Goal: Task Accomplishment & Management: Use online tool/utility

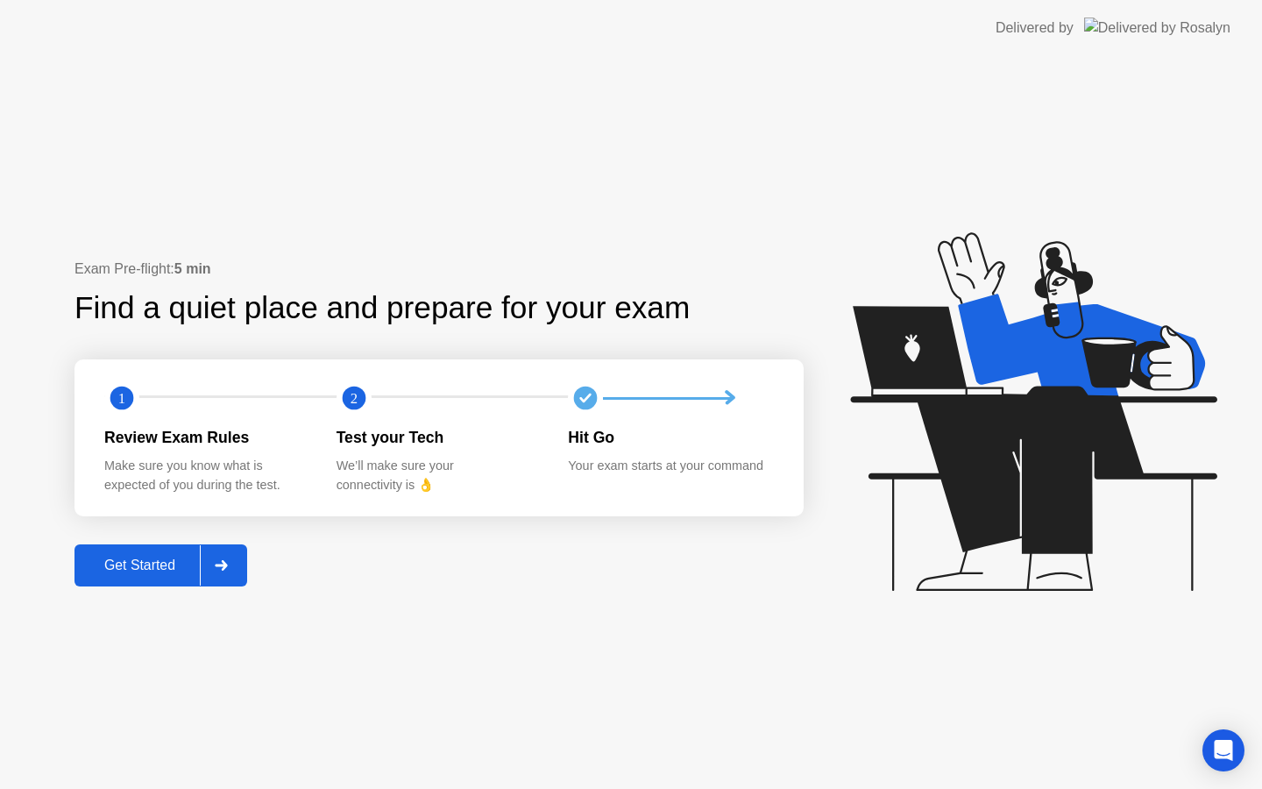
click at [192, 562] on div "Get Started" at bounding box center [140, 565] width 120 height 16
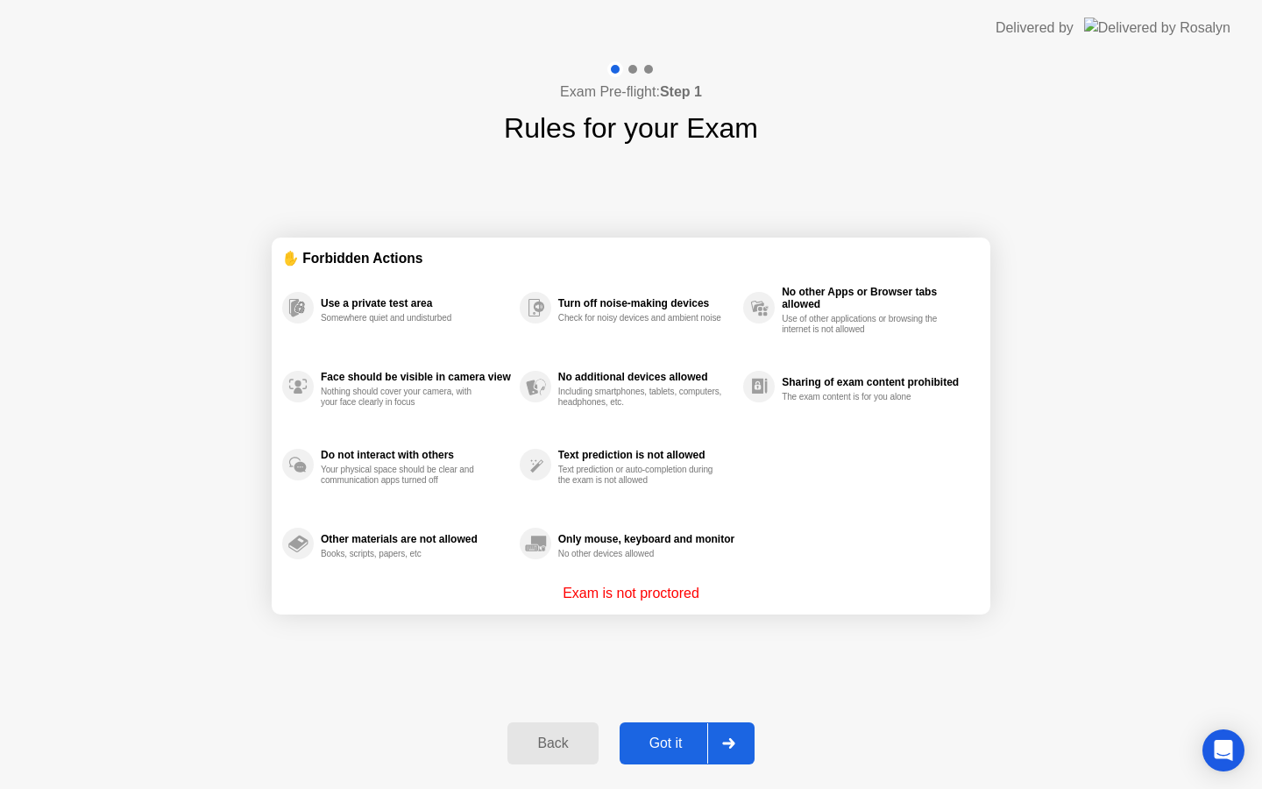
click at [644, 738] on div "Got it" at bounding box center [666, 743] width 82 height 16
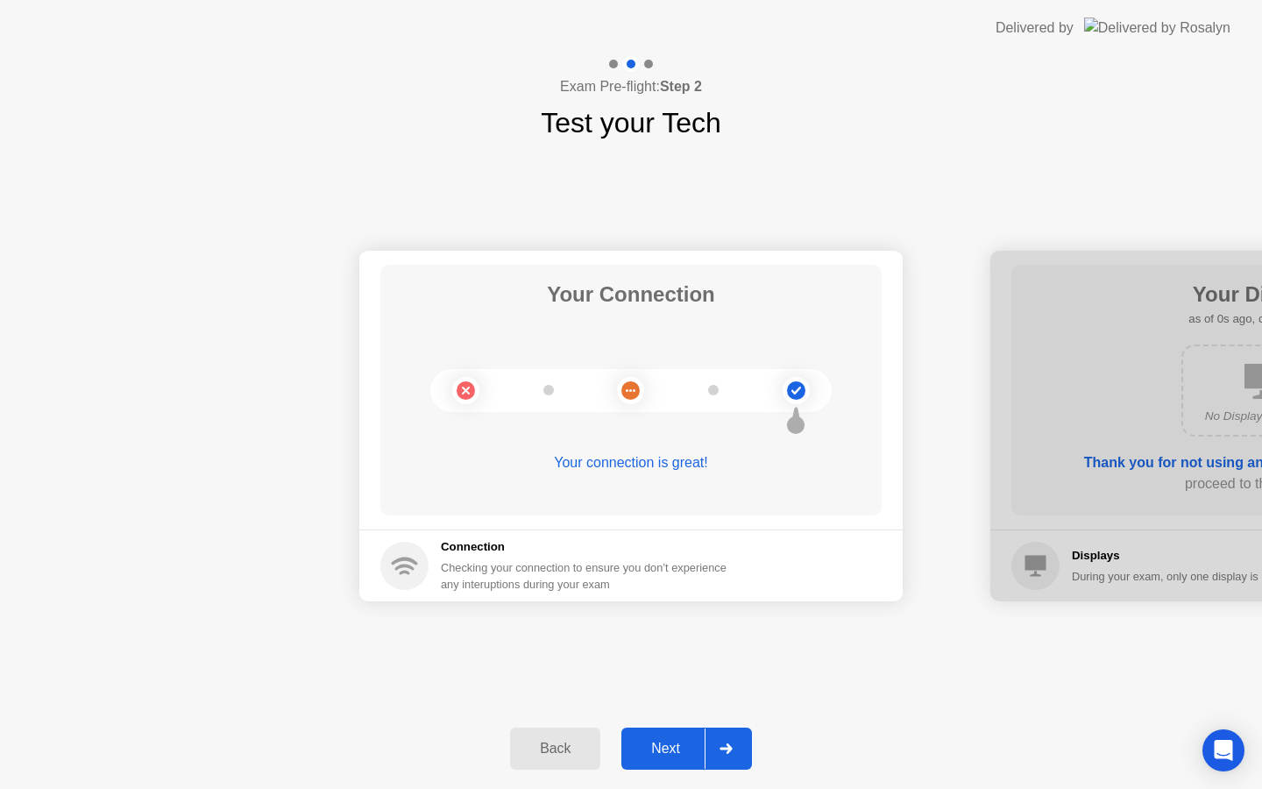
click at [685, 750] on div "Next" at bounding box center [666, 749] width 78 height 16
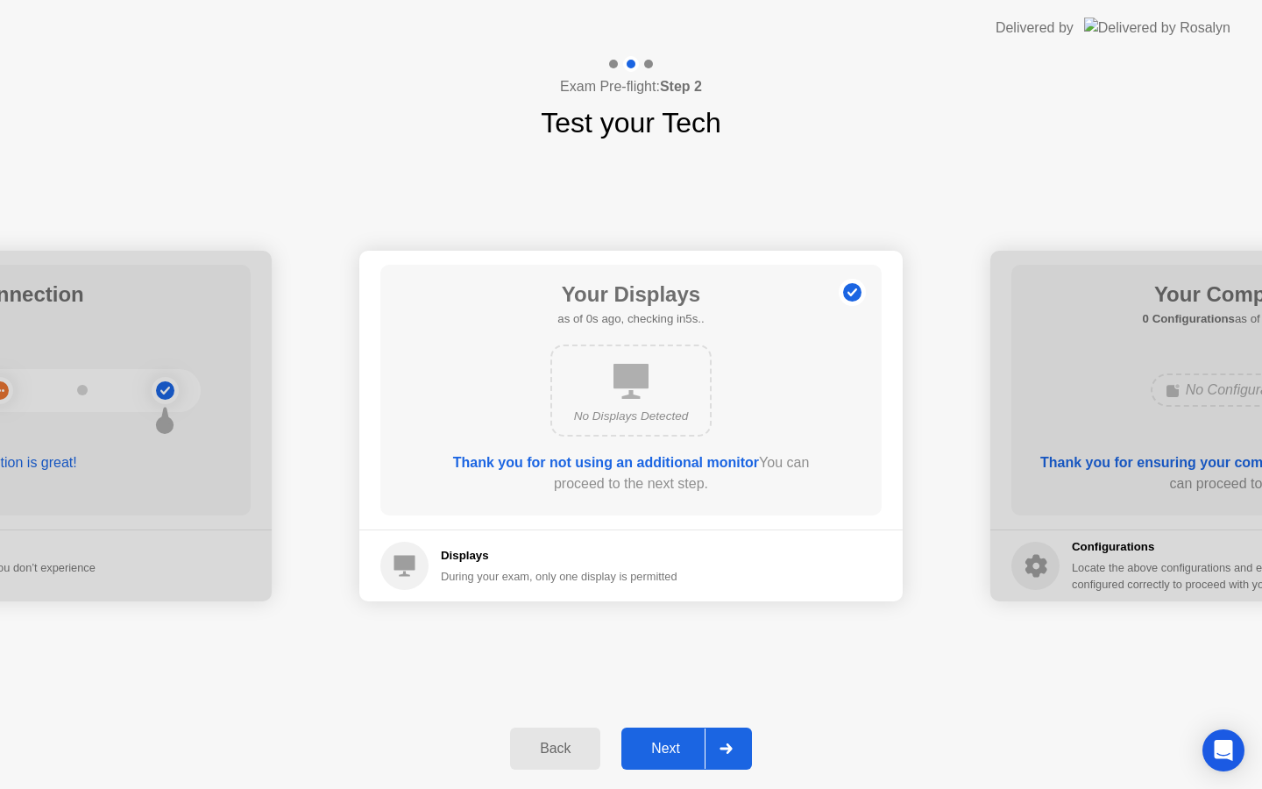
click at [685, 751] on div "Next" at bounding box center [666, 749] width 78 height 16
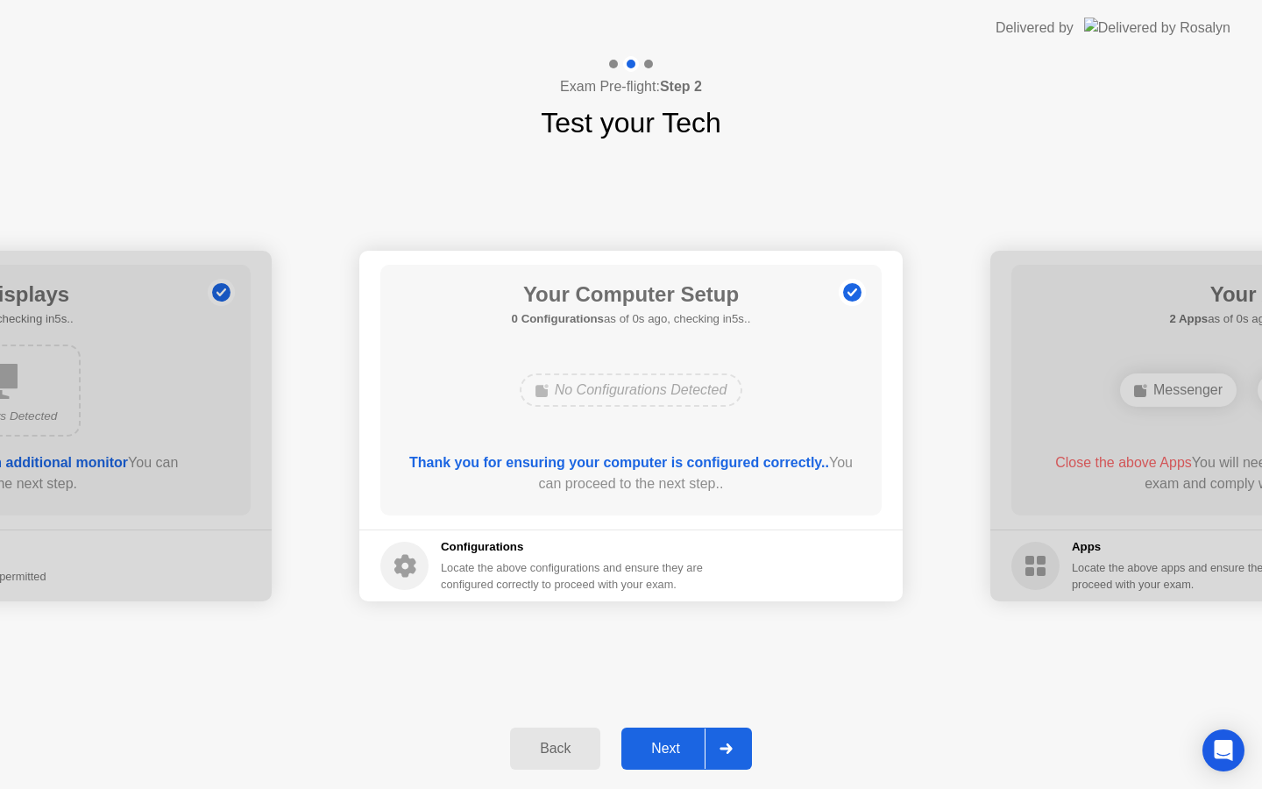
click at [685, 751] on div "Next" at bounding box center [666, 749] width 78 height 16
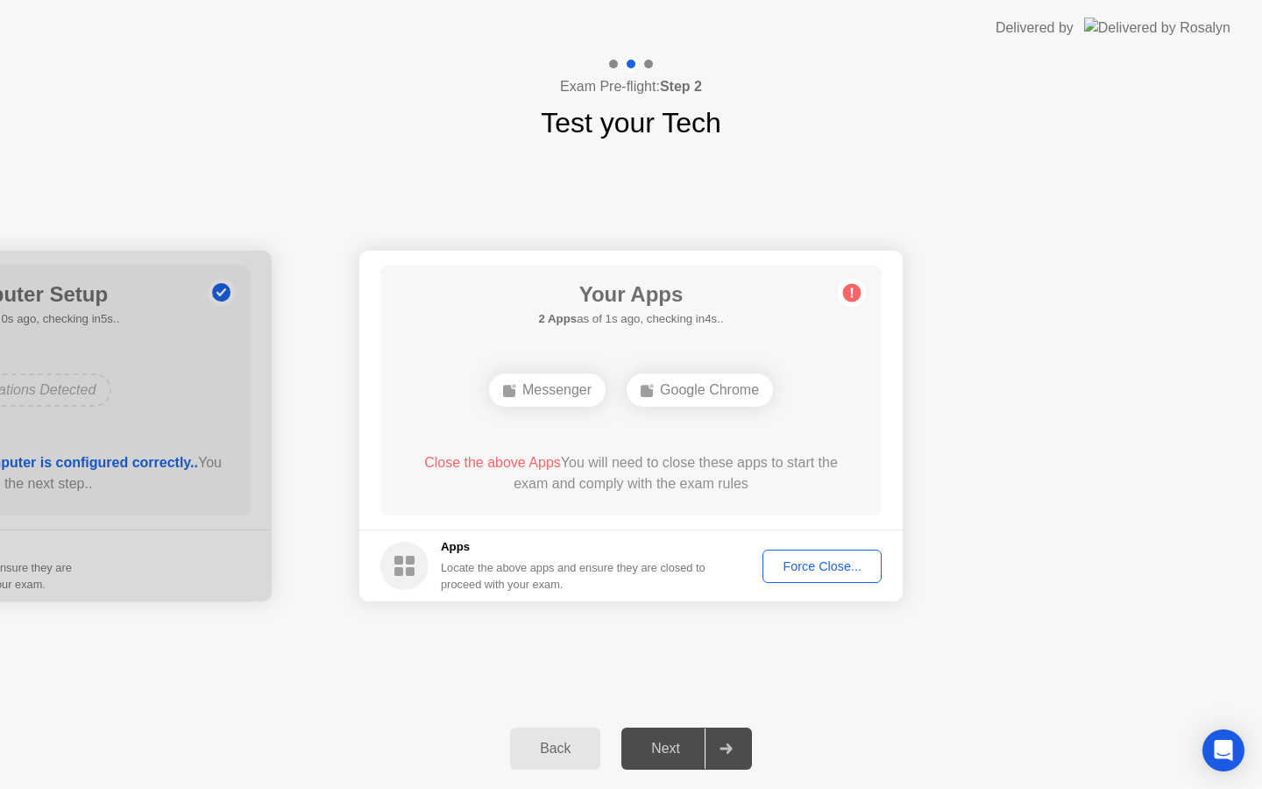
click at [814, 564] on div "Force Close..." at bounding box center [822, 566] width 107 height 14
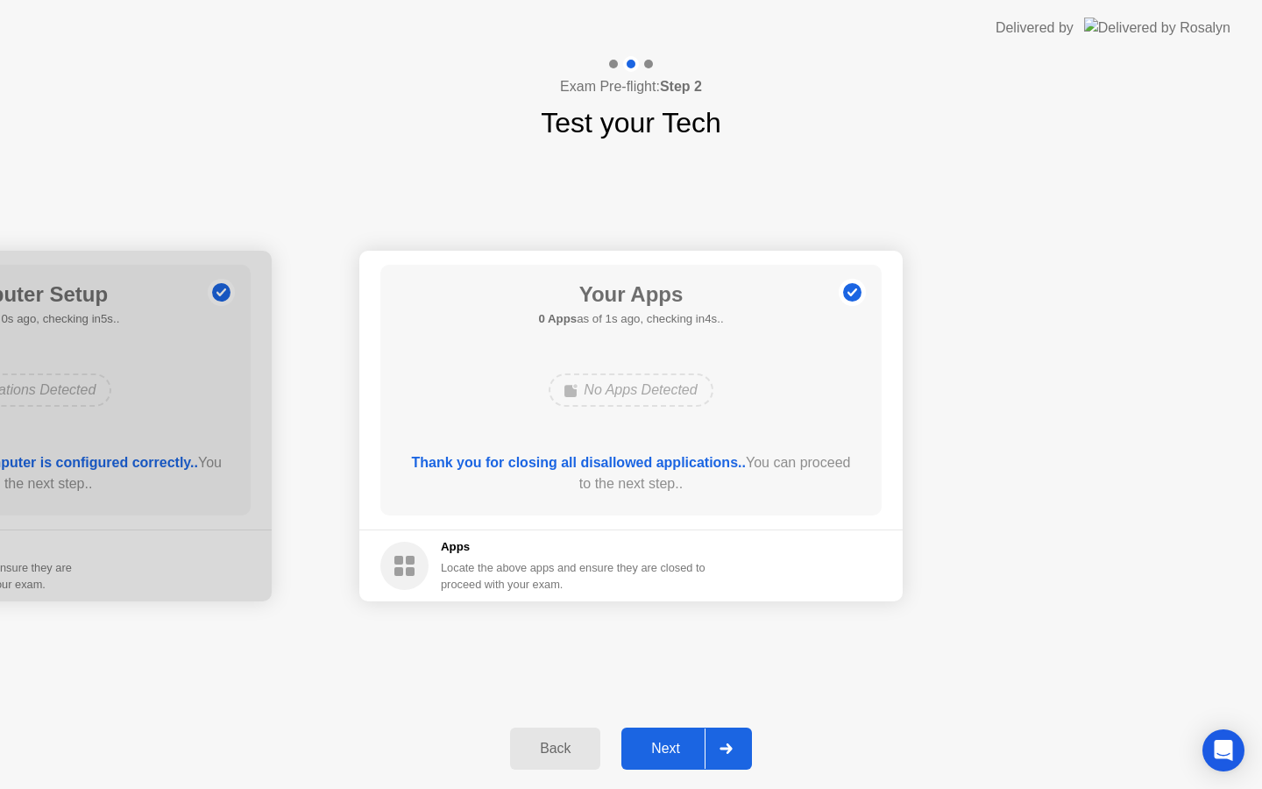
click at [678, 748] on div "Next" at bounding box center [666, 749] width 78 height 16
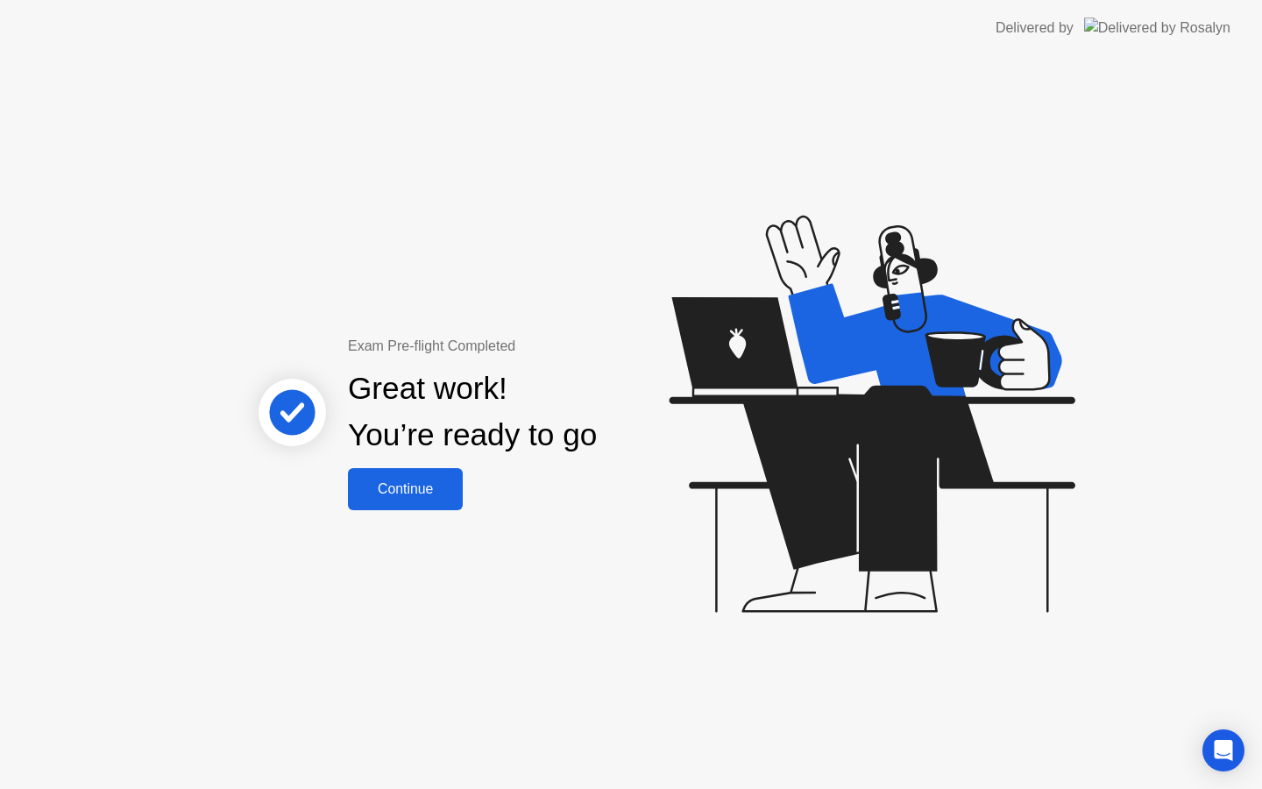
click at [374, 497] on div "Continue" at bounding box center [405, 489] width 104 height 16
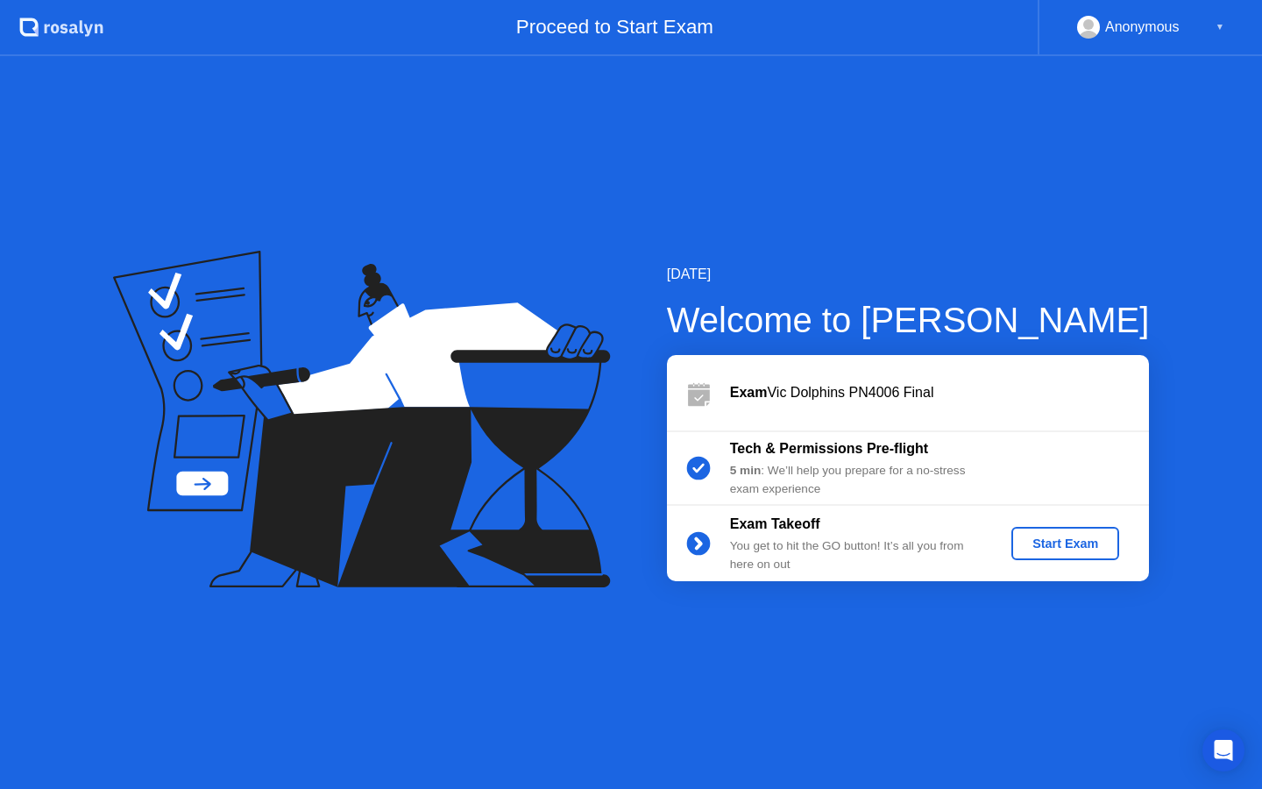
click at [1058, 533] on button "Start Exam" at bounding box center [1066, 543] width 108 height 33
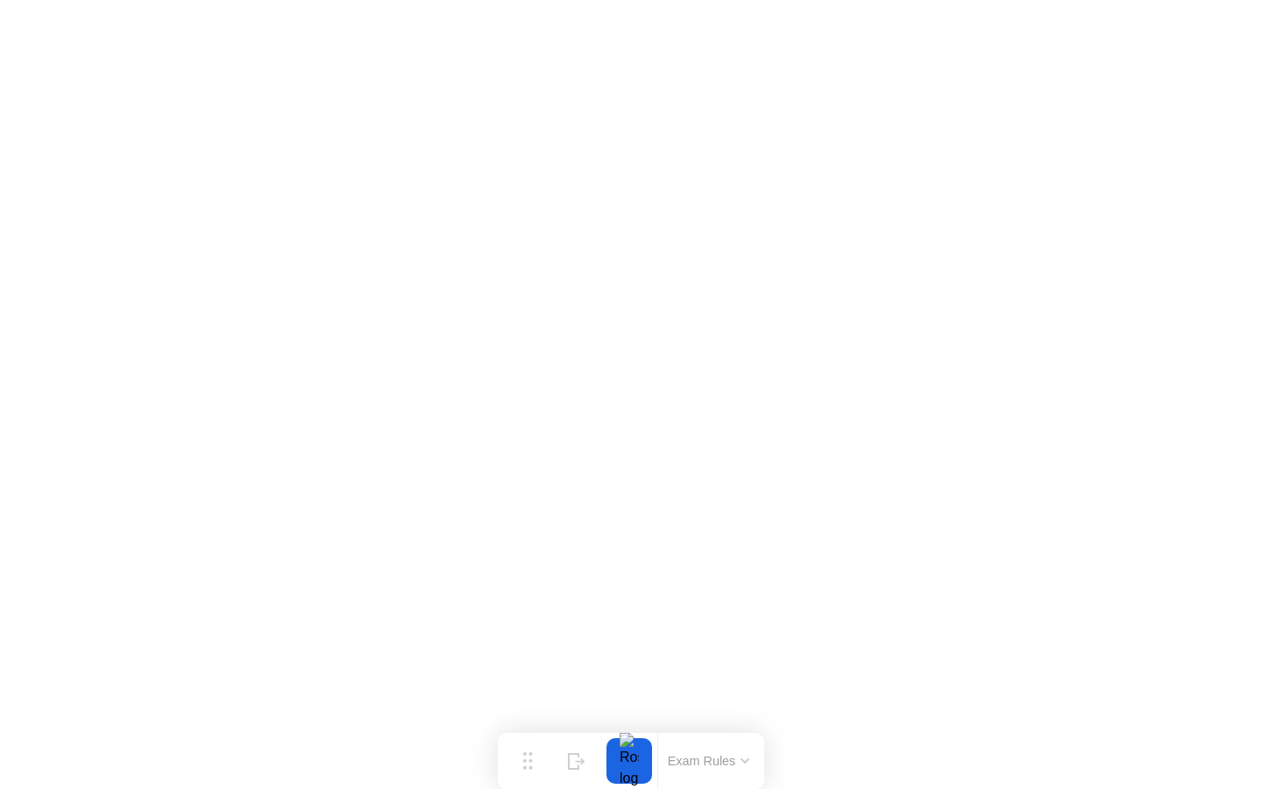
click at [741, 756] on button "Exam Rules" at bounding box center [709, 761] width 93 height 16
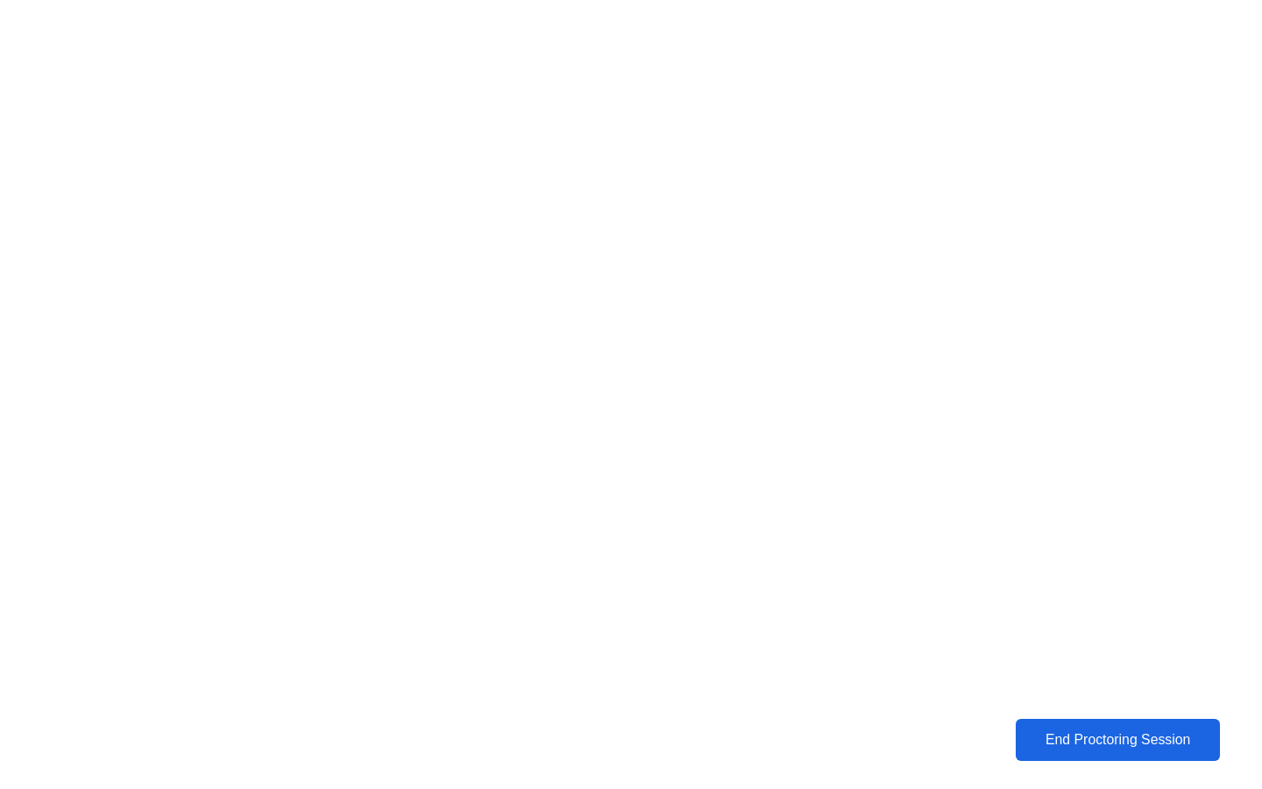
click at [1067, 722] on button "End Proctoring Session" at bounding box center [1118, 740] width 204 height 42
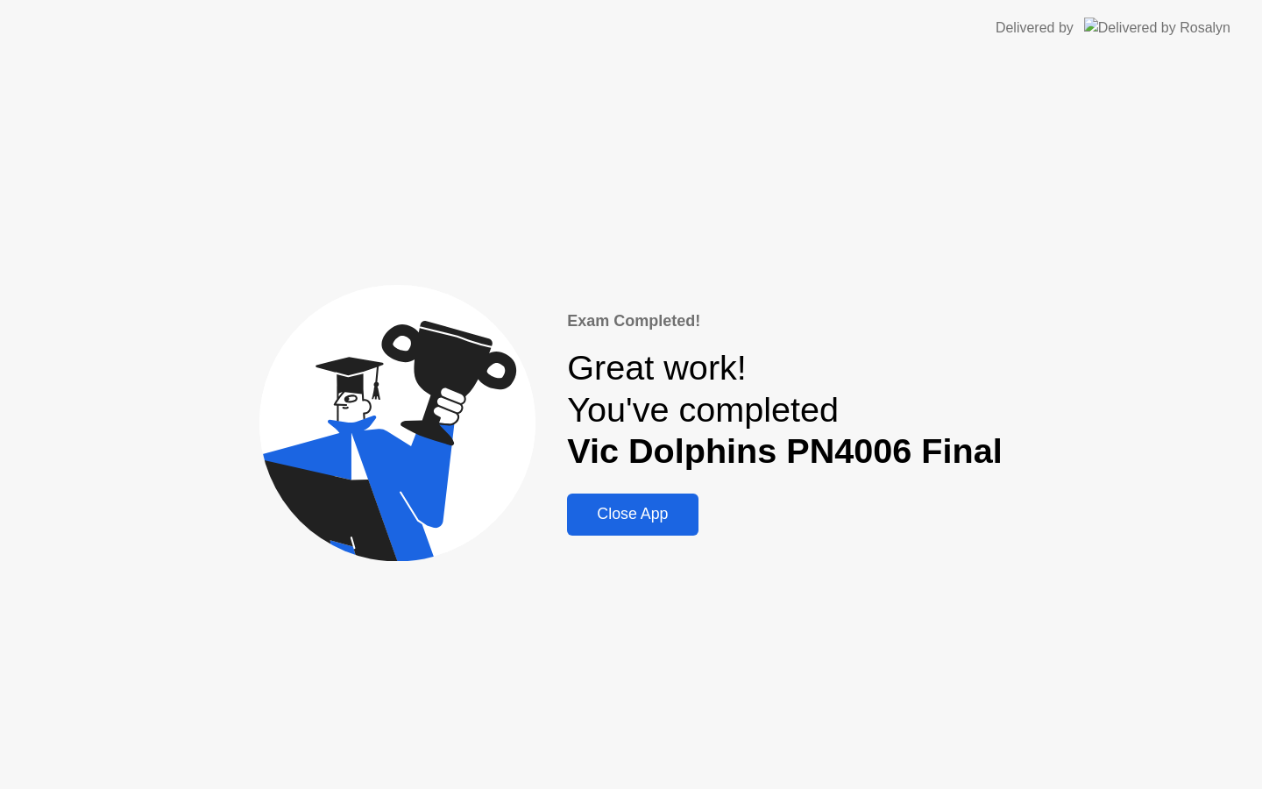
click at [662, 531] on button "Close App" at bounding box center [632, 514] width 131 height 42
